Goal: Task Accomplishment & Management: Use online tool/utility

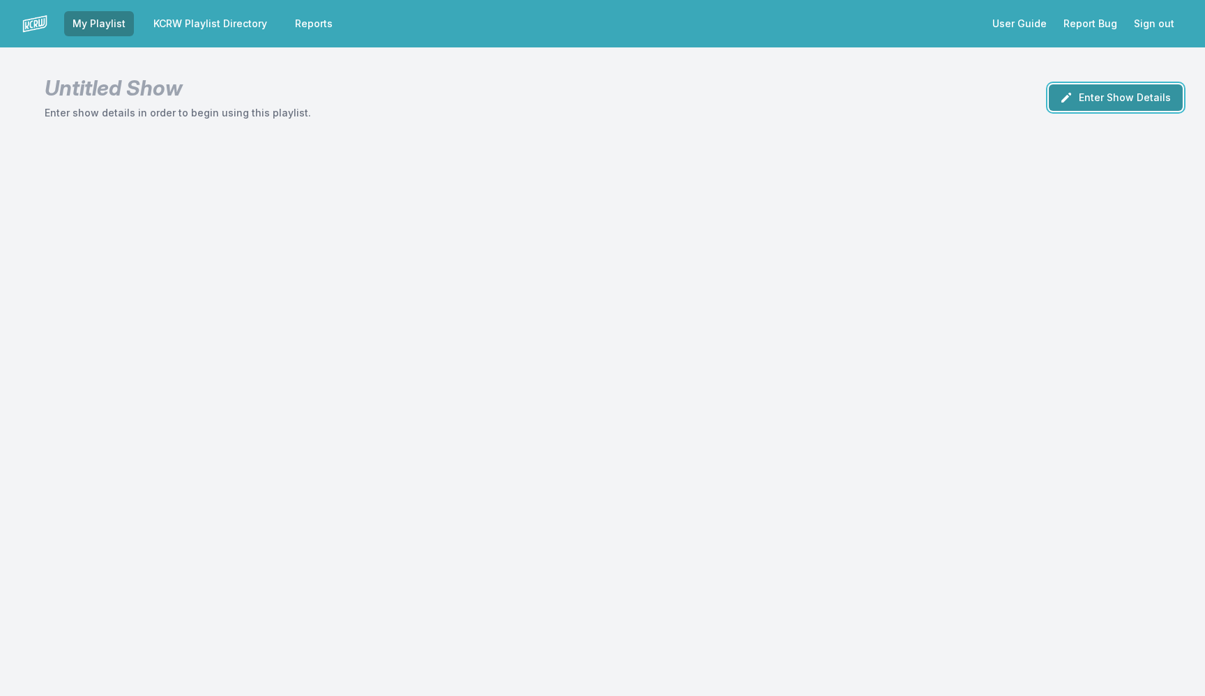
click at [1095, 92] on button "Enter Show Details" at bounding box center [1116, 97] width 134 height 26
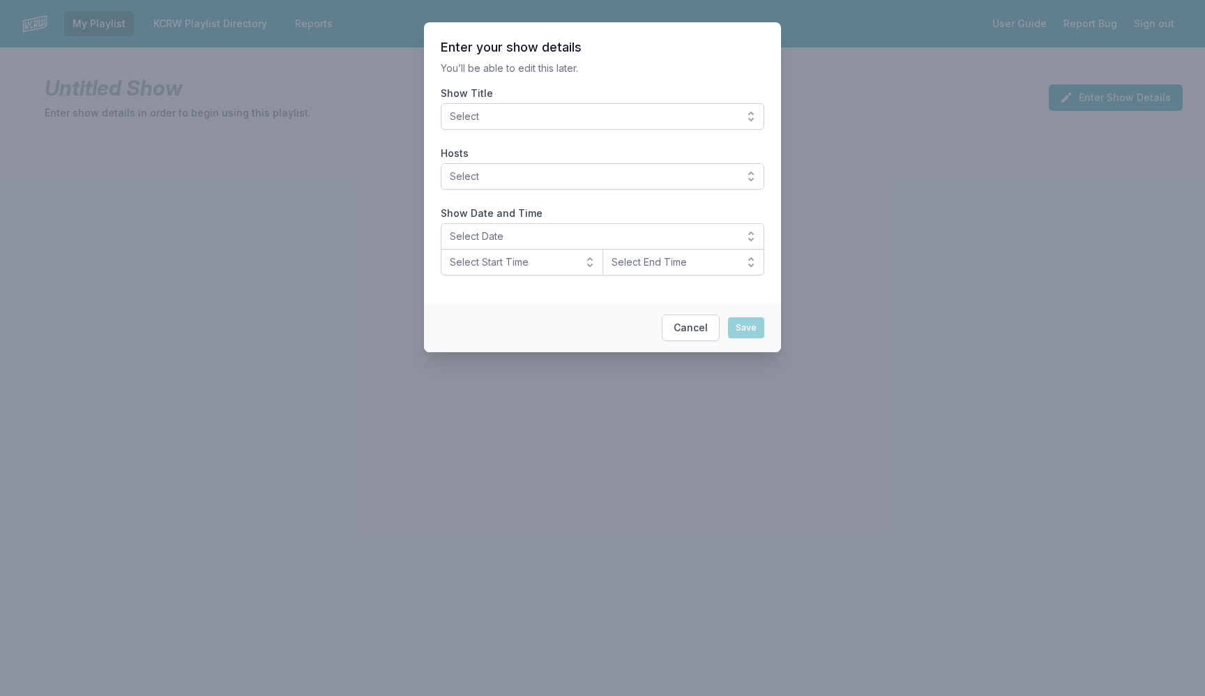
click at [533, 117] on span "Select" at bounding box center [593, 116] width 286 height 14
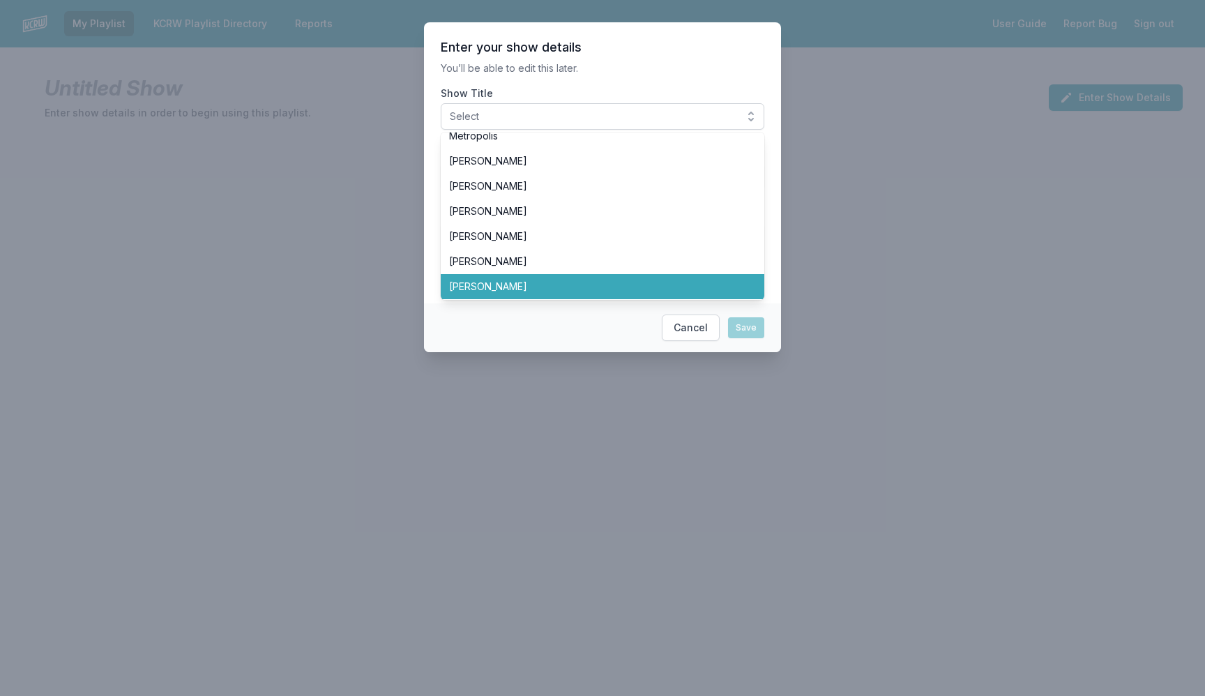
click at [553, 291] on span "[PERSON_NAME]" at bounding box center [594, 287] width 290 height 14
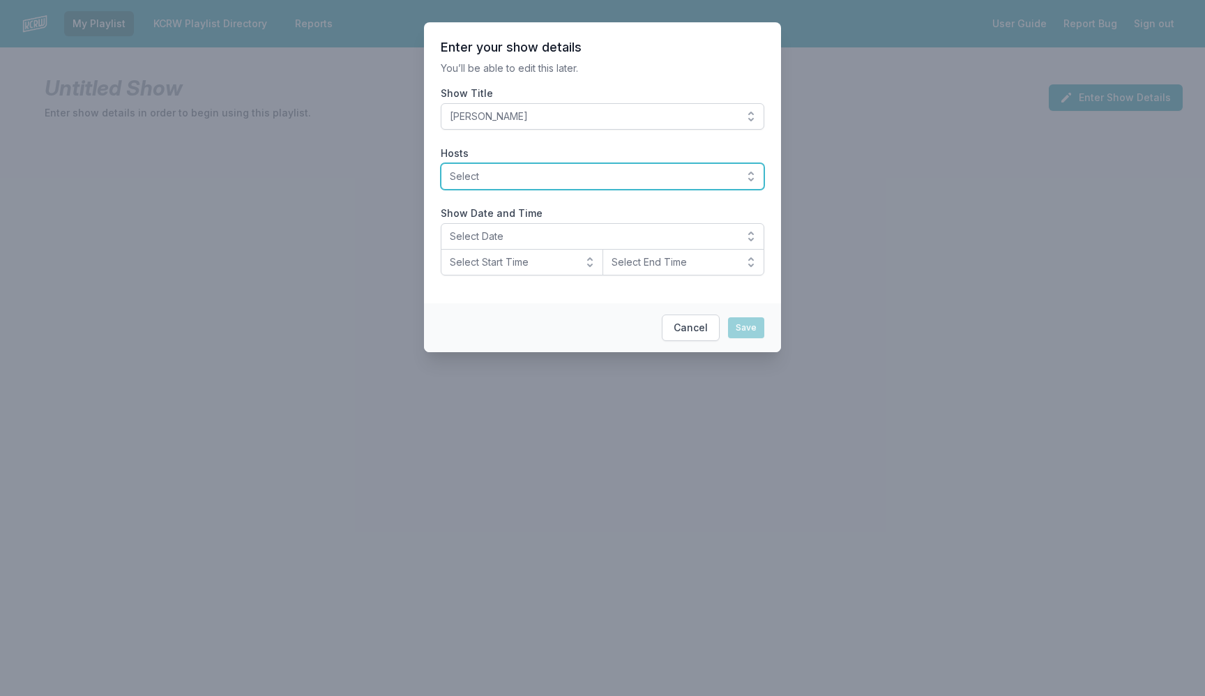
click at [548, 170] on span "Select" at bounding box center [593, 176] width 286 height 14
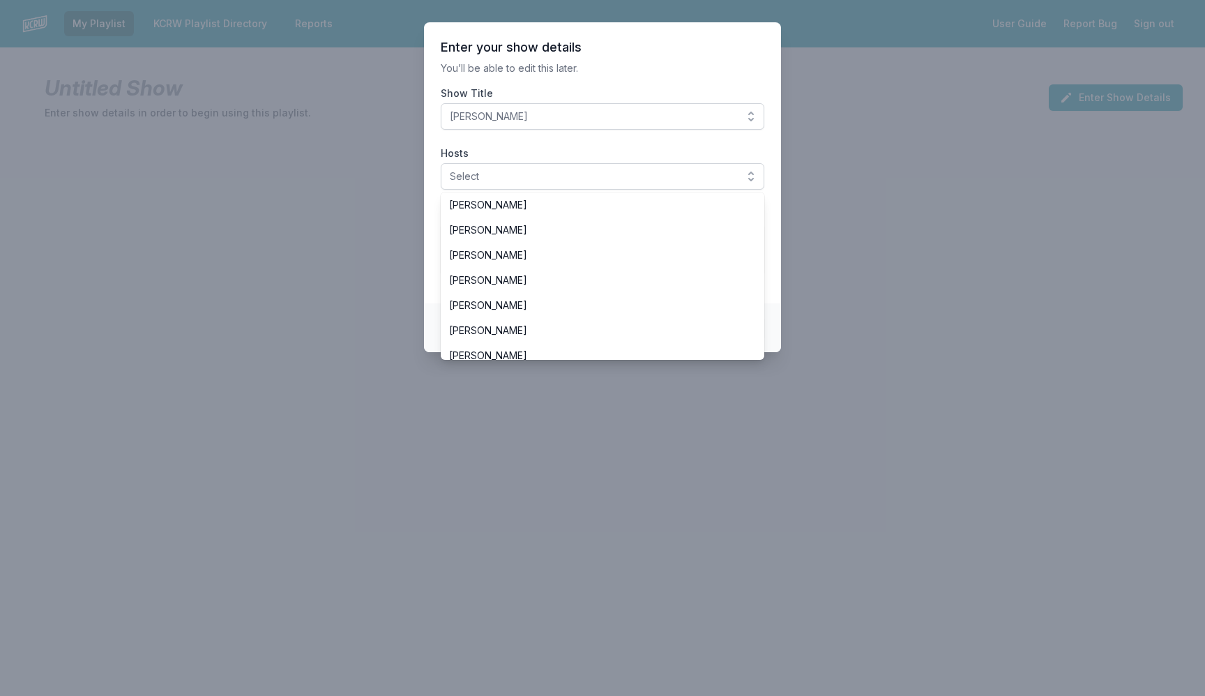
scroll to position [154, 0]
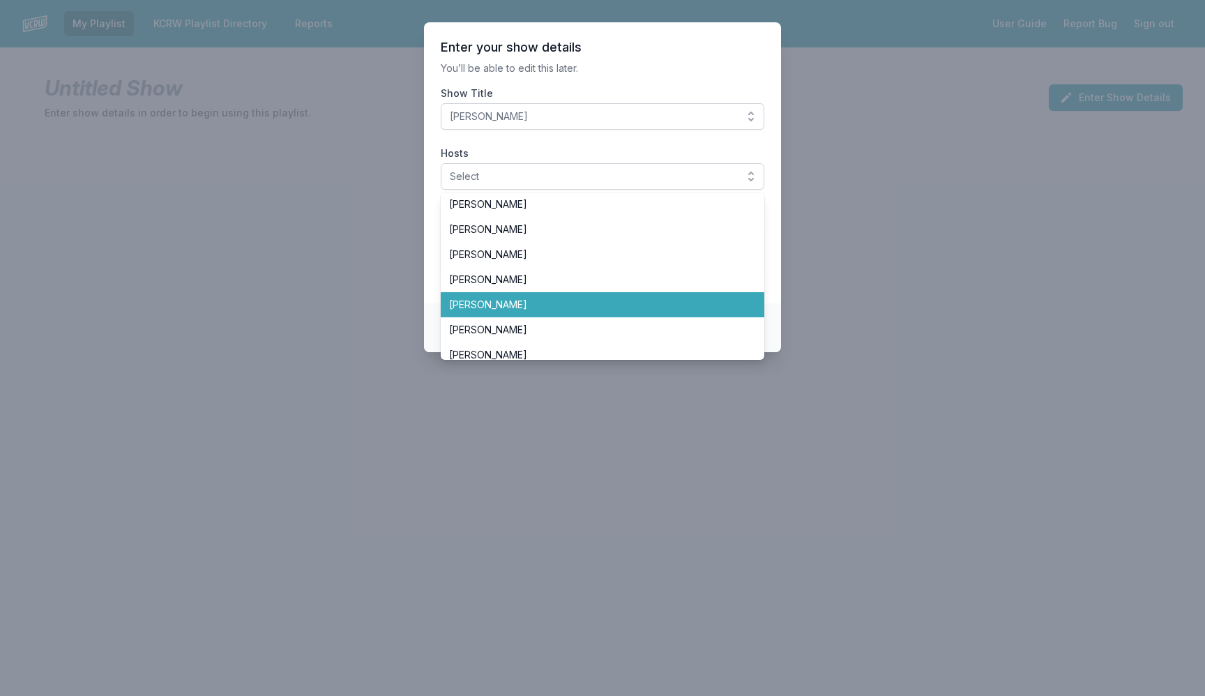
click at [575, 308] on span "[PERSON_NAME]" at bounding box center [594, 305] width 290 height 14
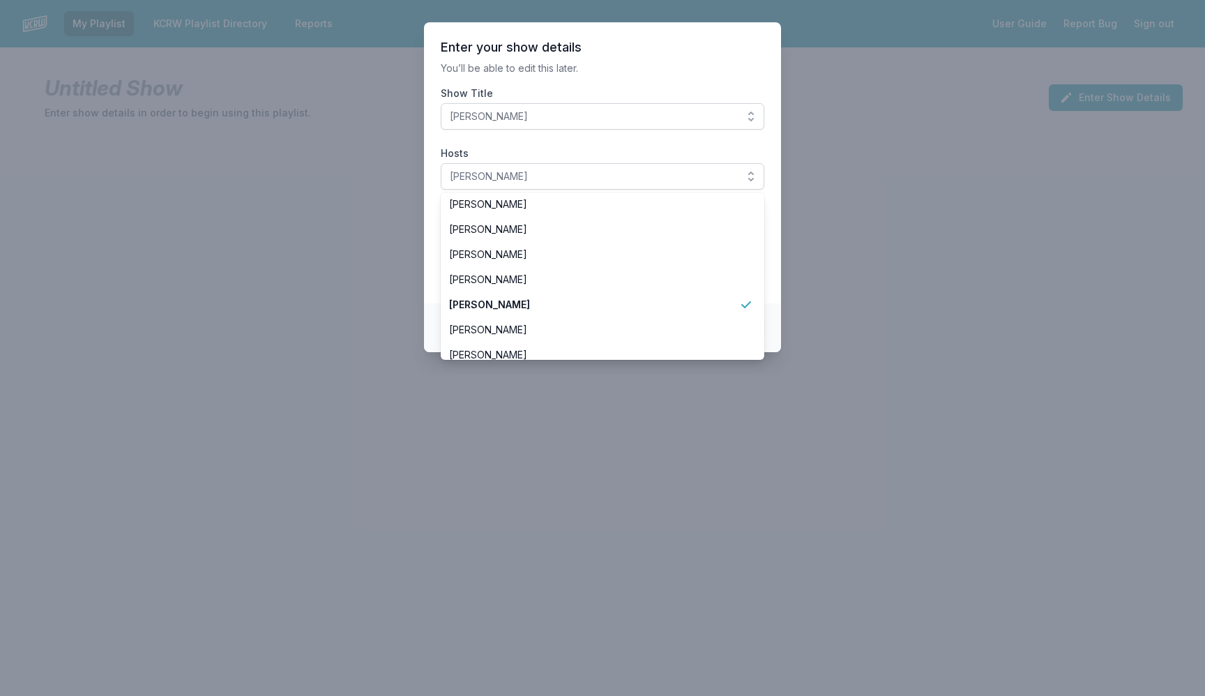
click at [436, 222] on section "Enter your show details You’ll be able to edit this later. Show Title [PERSON_N…" at bounding box center [602, 162] width 357 height 281
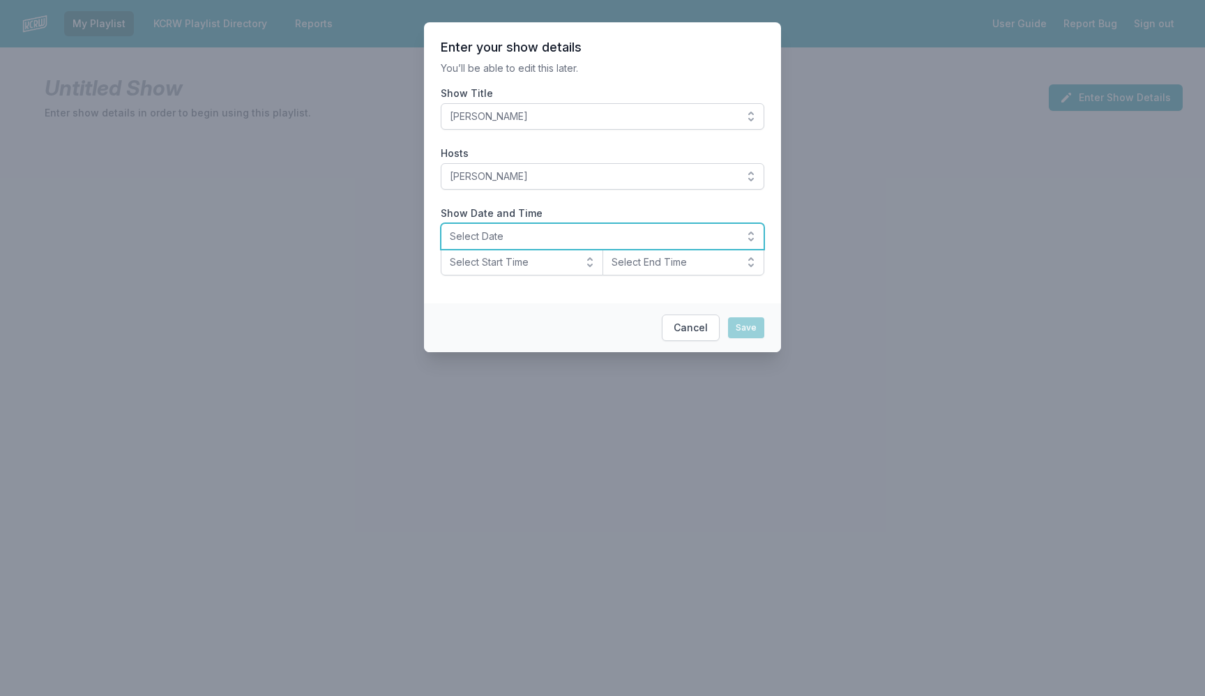
click at [485, 236] on span "Select Date" at bounding box center [593, 236] width 286 height 14
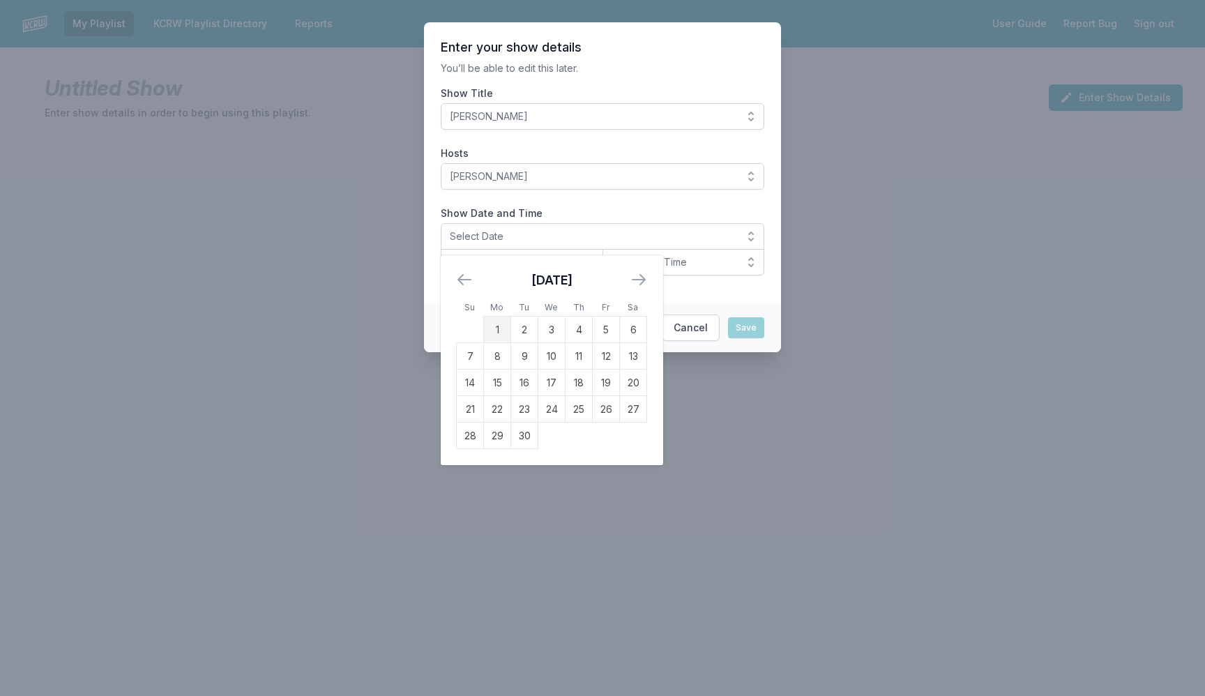
click at [469, 280] on icon "Move backward to switch to the previous month." at bounding box center [464, 279] width 17 height 17
click at [692, 77] on section "Enter your show details You’ll be able to edit this later. Show Title [PERSON_N…" at bounding box center [602, 162] width 357 height 281
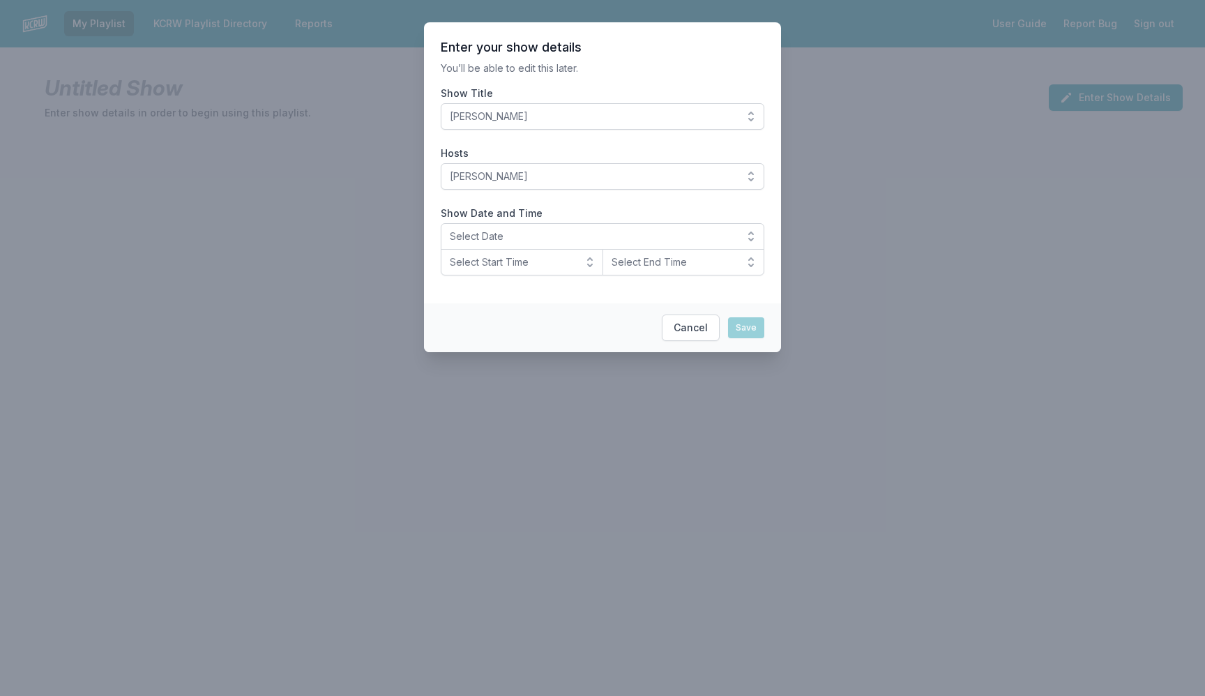
click at [693, 314] on footer "Cancel Save" at bounding box center [602, 327] width 357 height 49
click at [694, 337] on button "Cancel" at bounding box center [691, 327] width 58 height 26
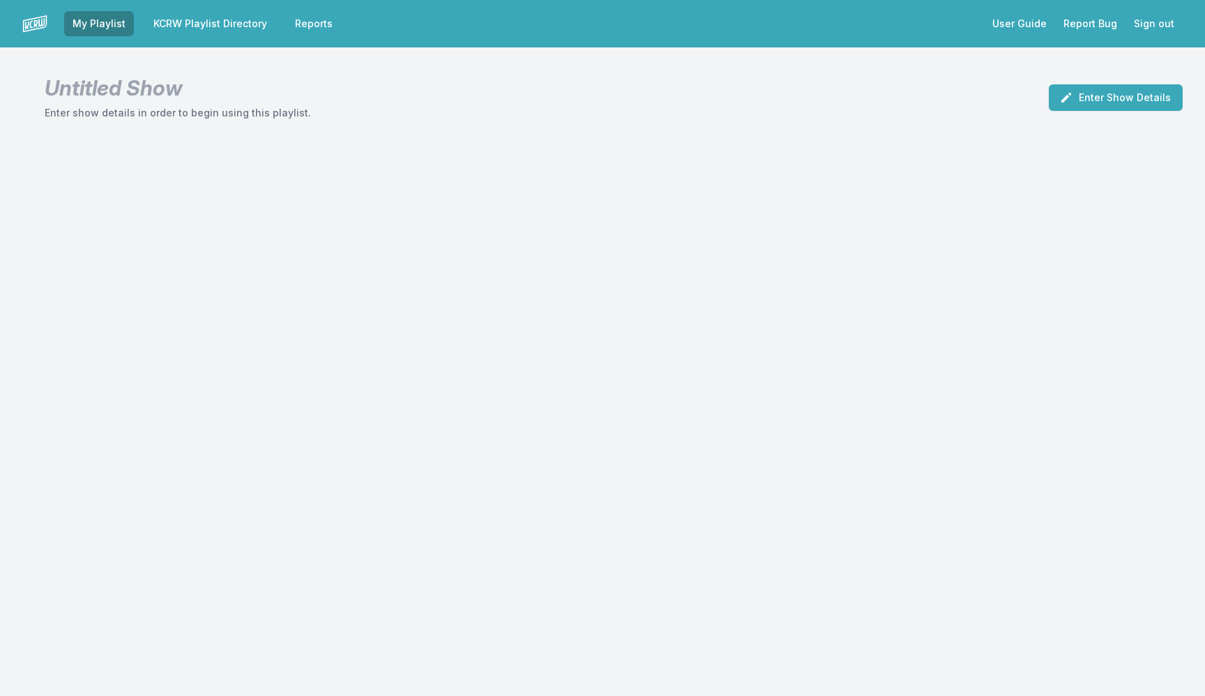
click at [213, 16] on link "KCRW Playlist Directory" at bounding box center [210, 23] width 130 height 25
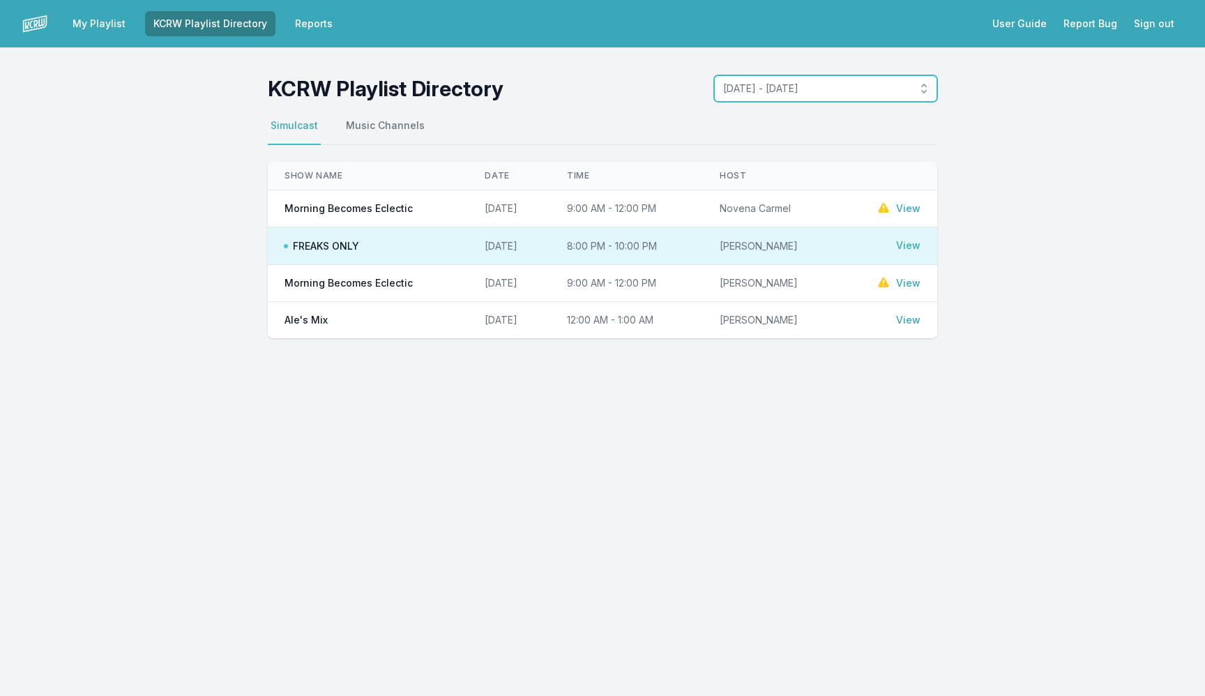
click at [794, 93] on span "[DATE] - [DATE]" at bounding box center [815, 89] width 185 height 14
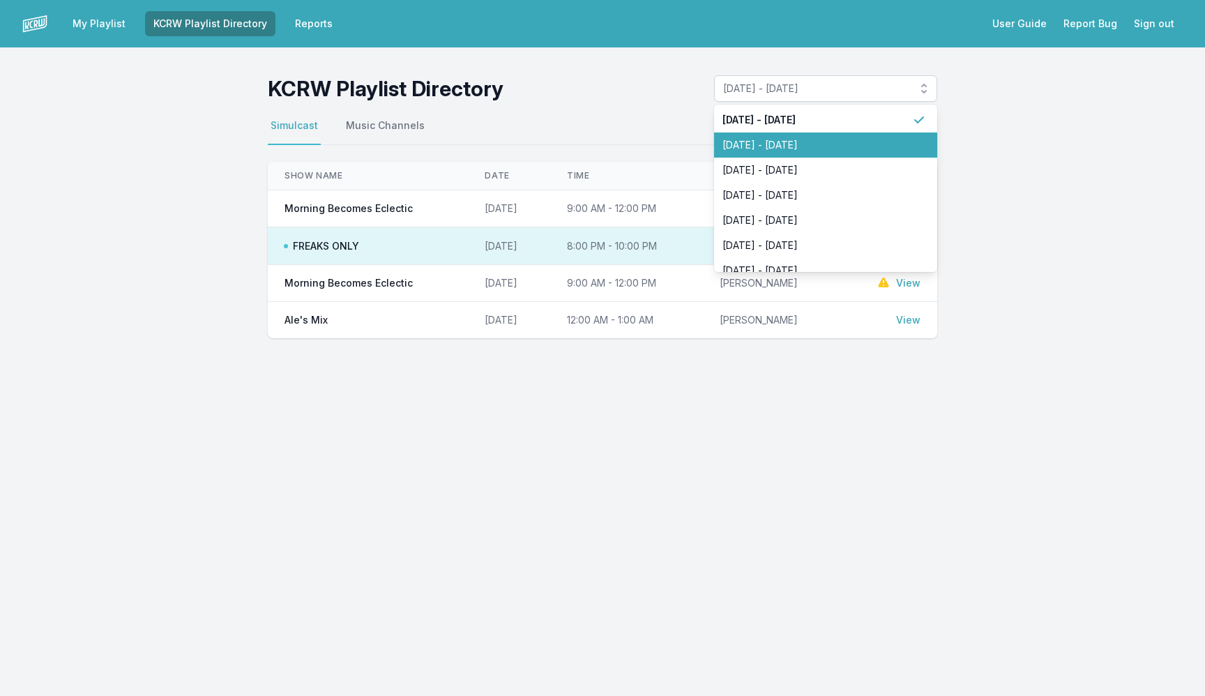
click at [784, 151] on span "[DATE] - [DATE]" at bounding box center [817, 145] width 190 height 14
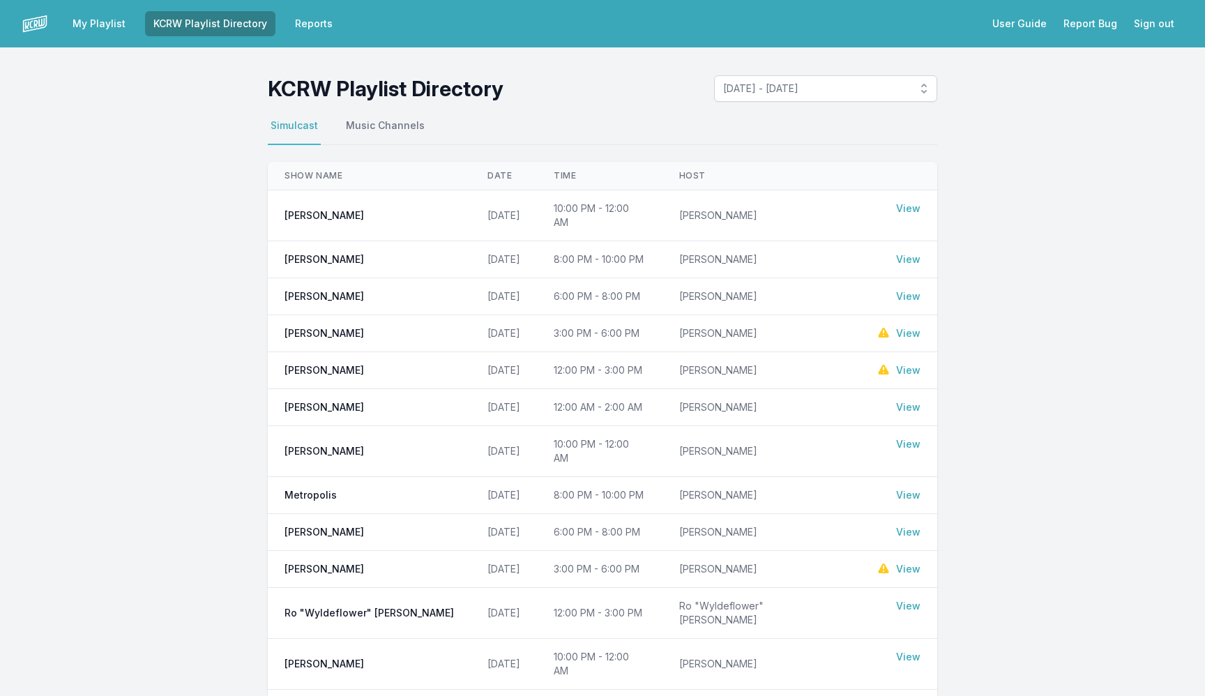
click at [908, 289] on link "View" at bounding box center [908, 296] width 24 height 14
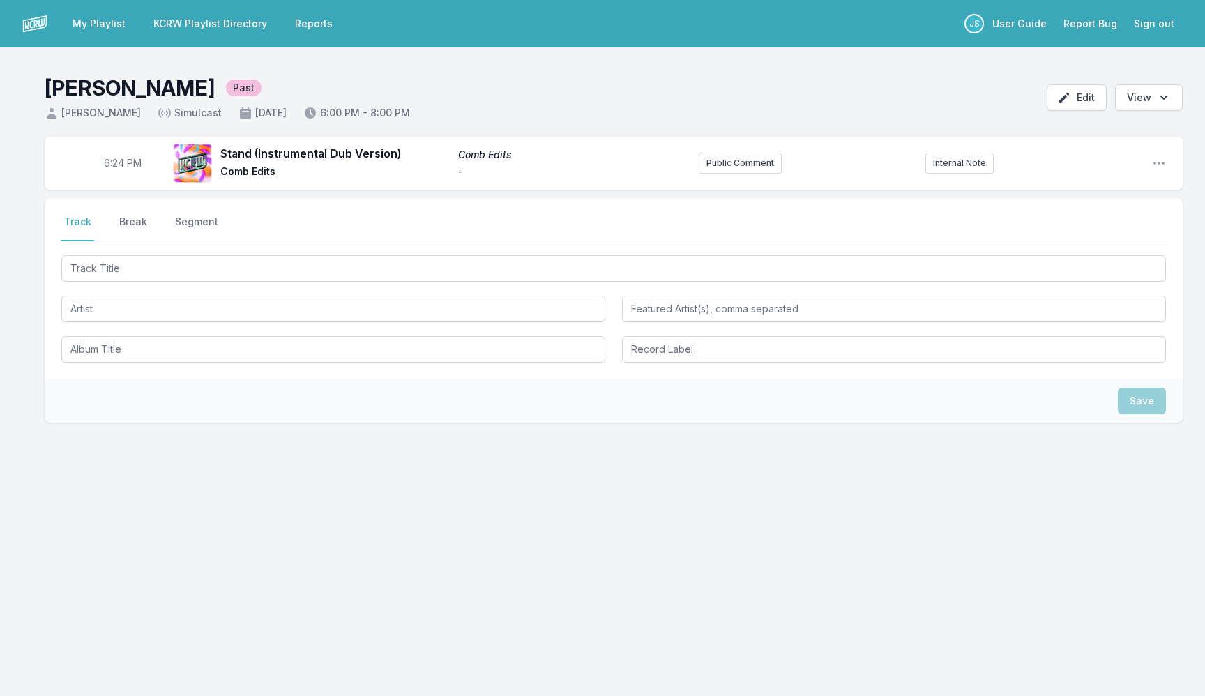
click at [114, 166] on span "6:24 PM" at bounding box center [123, 163] width 38 height 14
click at [110, 166] on input "18:24" at bounding box center [123, 163] width 78 height 26
type input "18:00"
